Goal: Navigation & Orientation: Find specific page/section

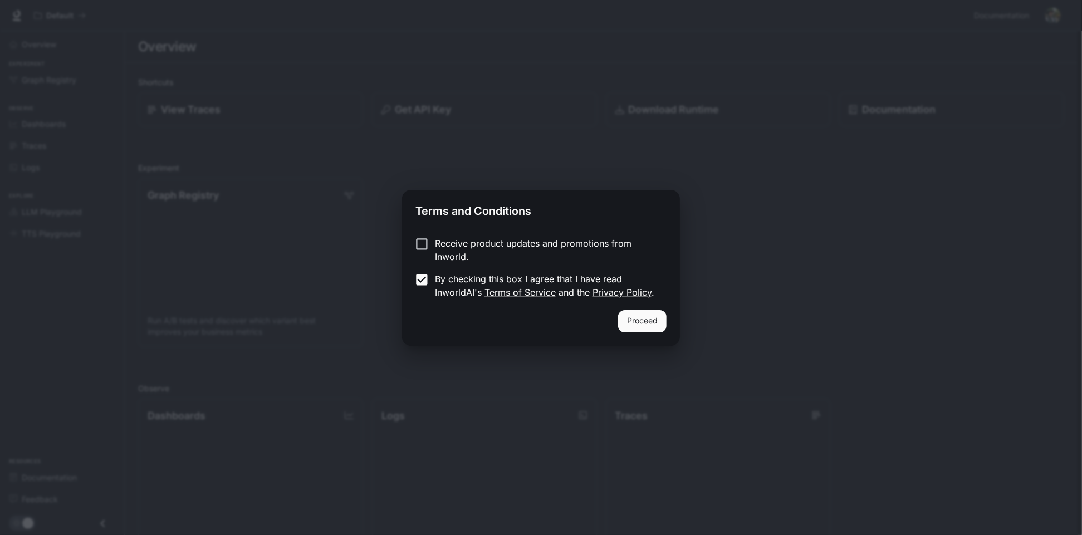
click at [649, 319] on button "Proceed" at bounding box center [642, 321] width 48 height 22
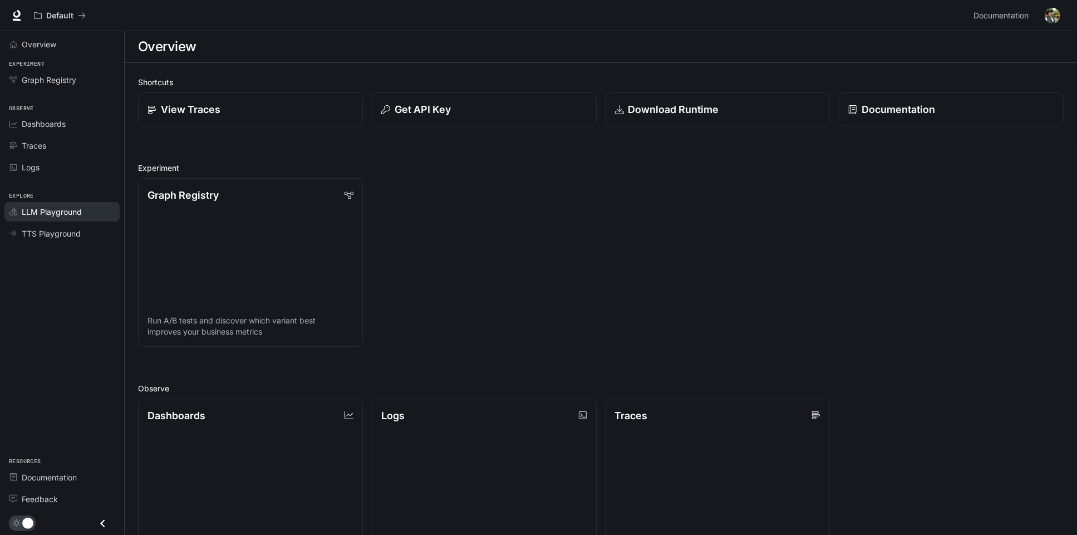
click at [55, 212] on span "LLM Playground" at bounding box center [52, 212] width 60 height 12
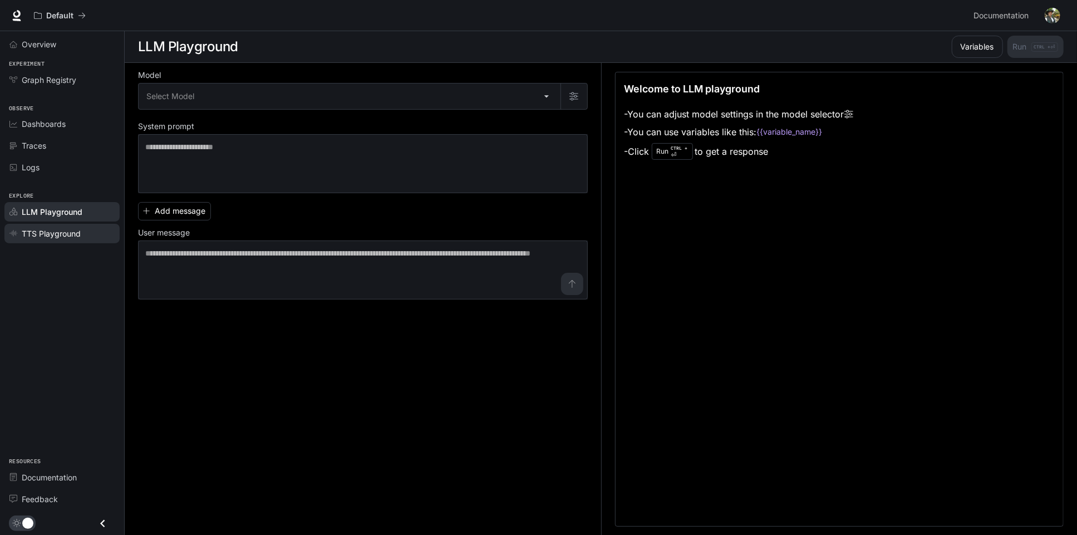
click at [48, 235] on span "TTS Playground" at bounding box center [51, 234] width 59 height 12
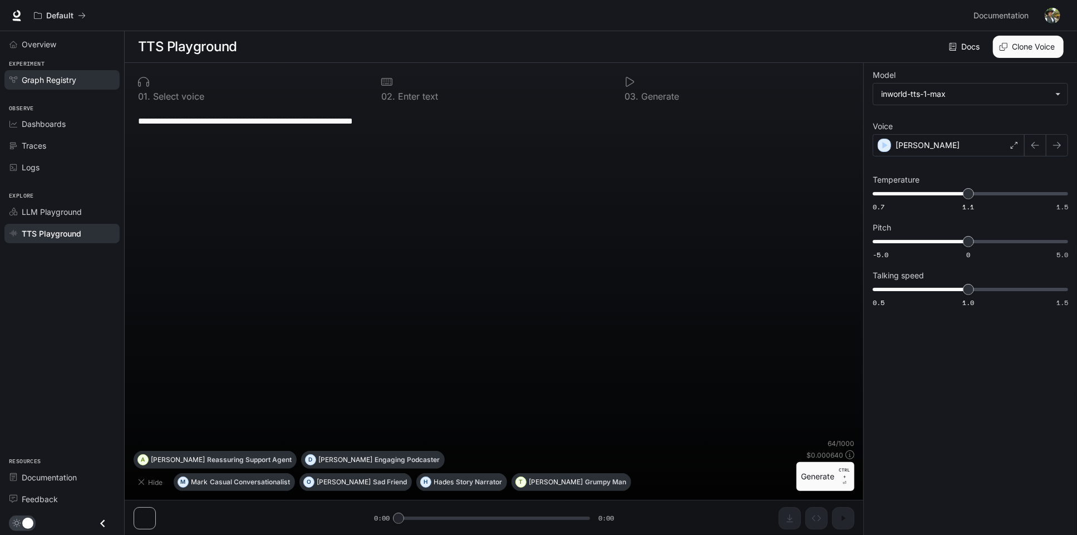
click at [43, 77] on span "Graph Registry" at bounding box center [49, 80] width 55 height 12
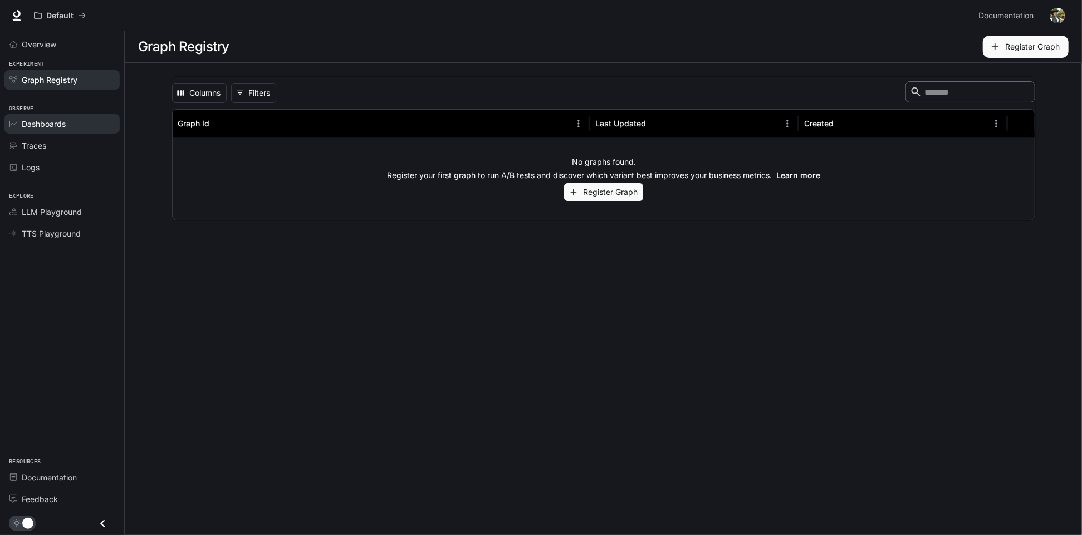
click at [36, 123] on span "Dashboards" at bounding box center [44, 124] width 44 height 12
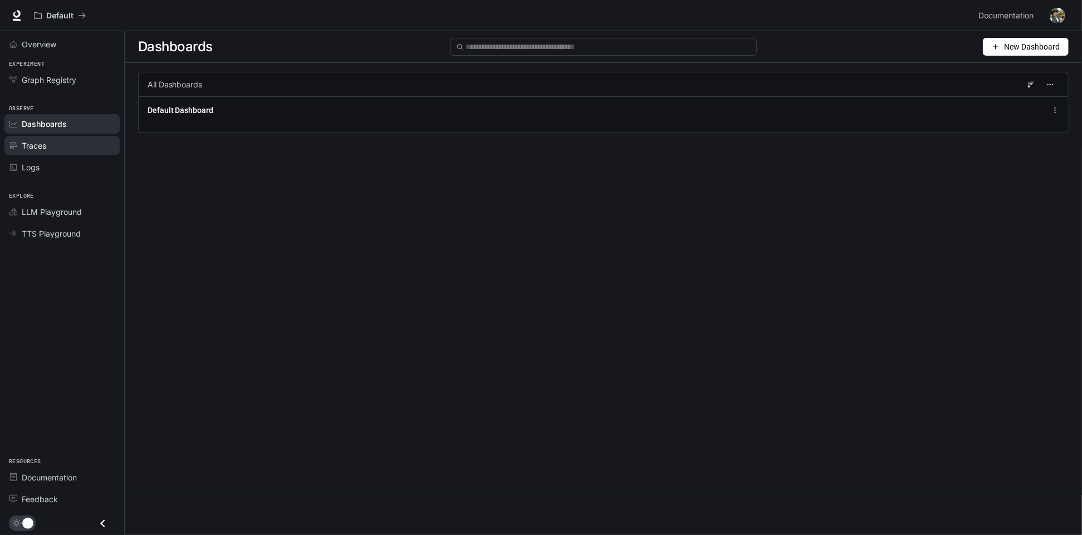
click at [36, 147] on span "Traces" at bounding box center [34, 146] width 24 height 12
